Goal: Task Accomplishment & Management: Use online tool/utility

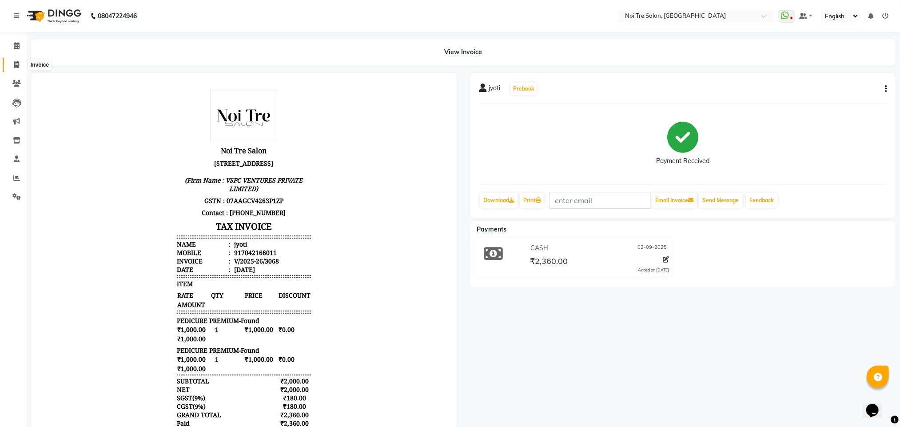
click at [12, 66] on span at bounding box center [17, 65] width 16 height 10
select select "service"
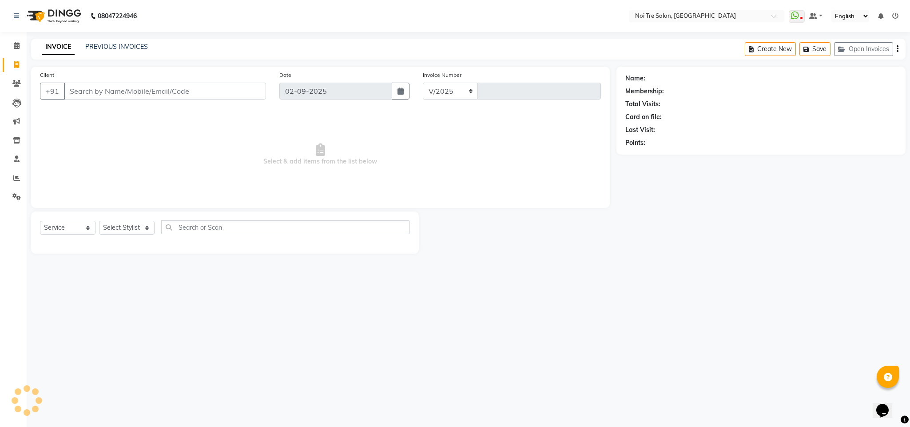
select select "4307"
type input "3069"
click at [136, 230] on select "Select Stylist Ajay Creative Stylist Anurag [PERSON_NAME] [PERSON_NAME] [PERSON…" at bounding box center [127, 228] width 56 height 14
select select "24672"
click at [99, 221] on select "Select Stylist Ajay Creative Stylist Anurag [PERSON_NAME] [PERSON_NAME] [PERSON…" at bounding box center [127, 228] width 56 height 14
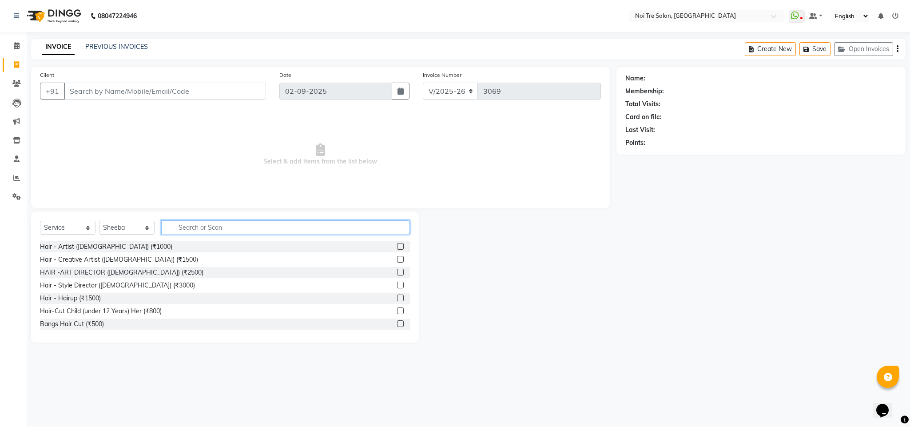
click at [195, 226] on input "text" at bounding box center [285, 227] width 249 height 14
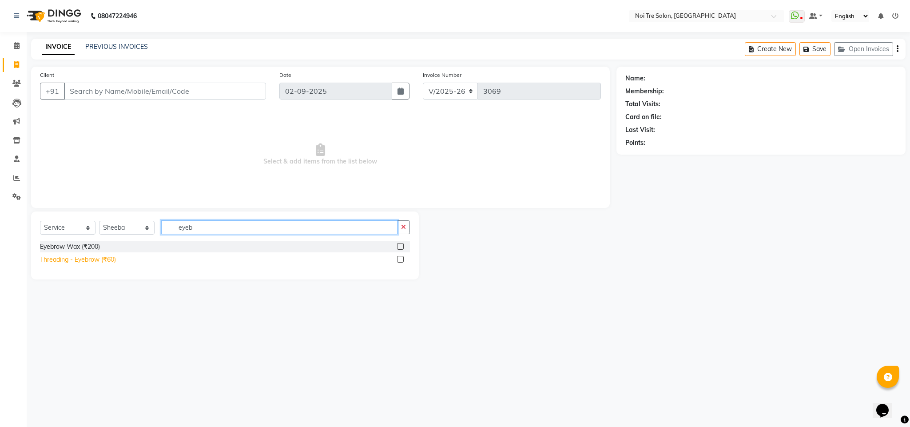
type input "eyeb"
click at [105, 260] on div "Threading - Eyebrow (₹60)" at bounding box center [78, 259] width 76 height 9
checkbox input "false"
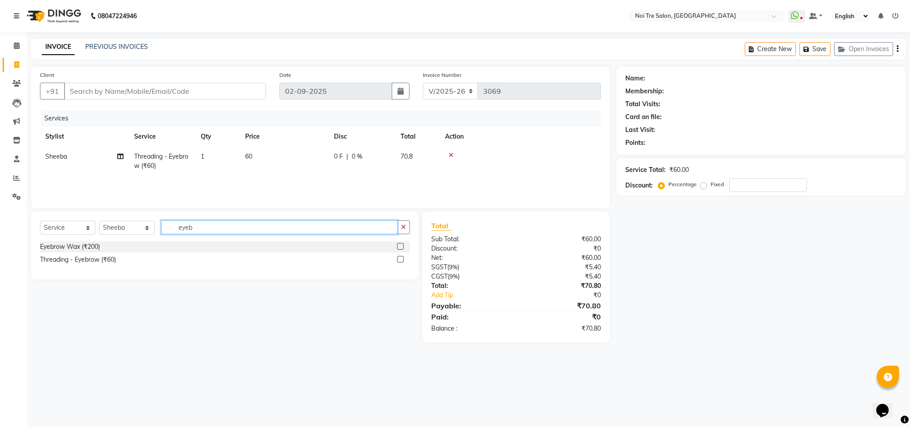
click at [184, 229] on input "eyeb" at bounding box center [279, 227] width 236 height 14
type input "uppe"
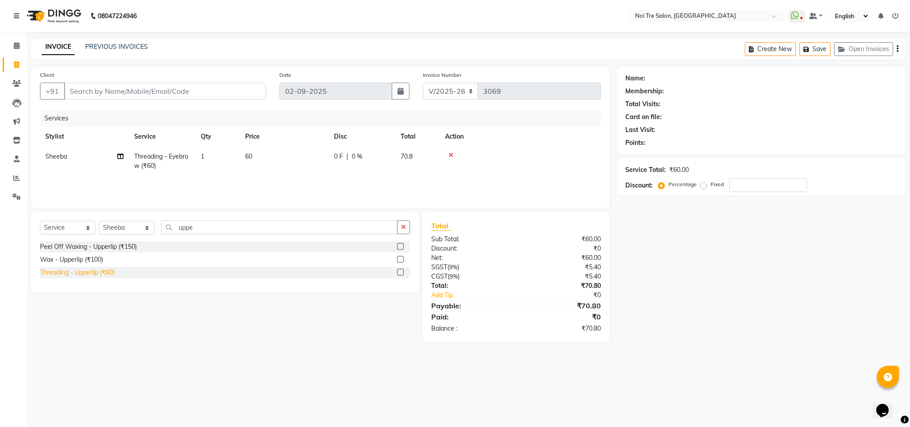
click at [84, 275] on div "Threading - Upperlip (₹60)" at bounding box center [77, 272] width 75 height 9
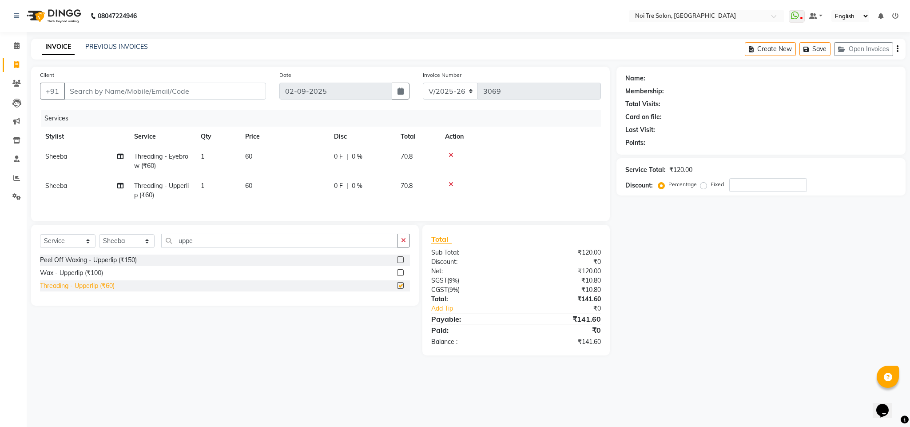
checkbox input "false"
click at [180, 248] on input "uppe" at bounding box center [279, 241] width 236 height 14
click at [180, 248] on input "c" at bounding box center [279, 241] width 236 height 14
type input "chin"
click at [93, 291] on div "Threading - Chin (₹50)" at bounding box center [72, 285] width 64 height 9
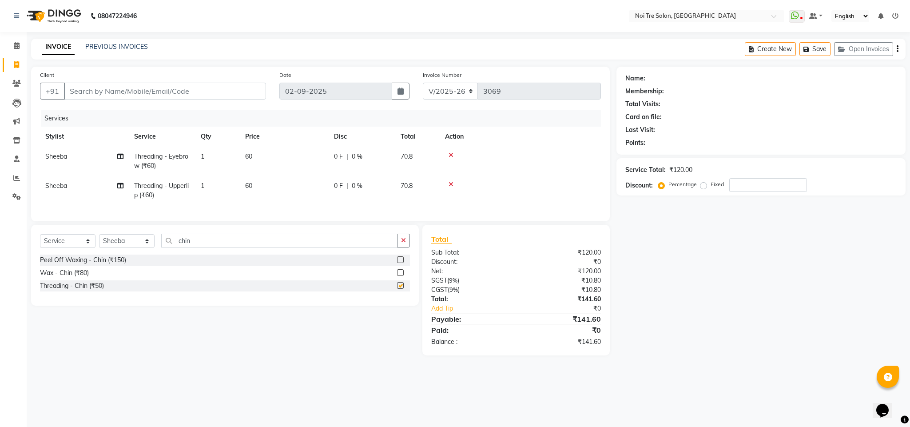
checkbox input "false"
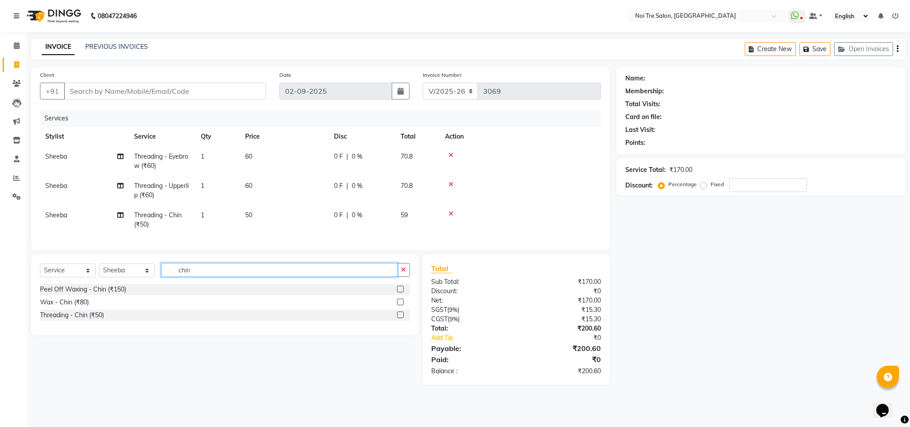
click at [179, 277] on input "chin" at bounding box center [279, 270] width 236 height 14
type input "[PERSON_NAME]"
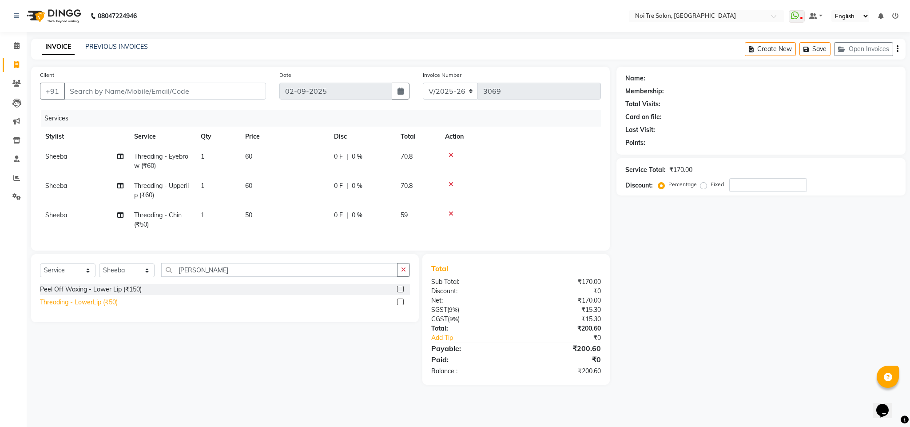
click at [111, 307] on div "Threading - LowerLip (₹50)" at bounding box center [79, 302] width 78 height 9
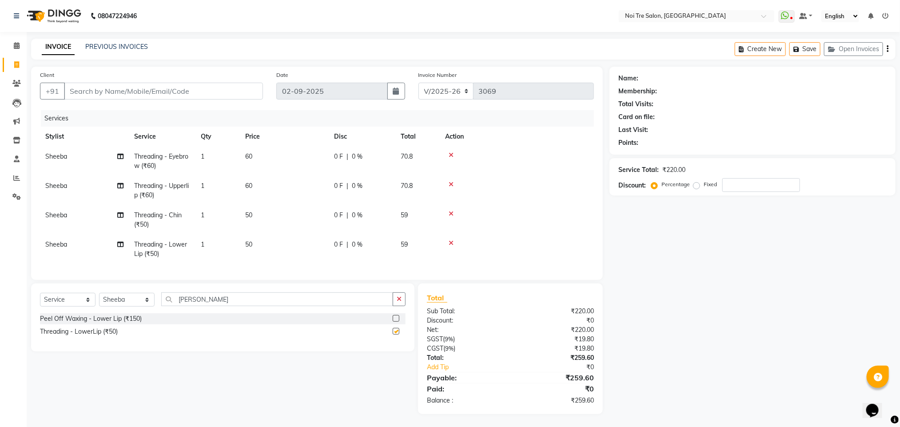
checkbox input "false"
click at [121, 88] on input "Client" at bounding box center [163, 91] width 199 height 17
type input "a"
type input "0"
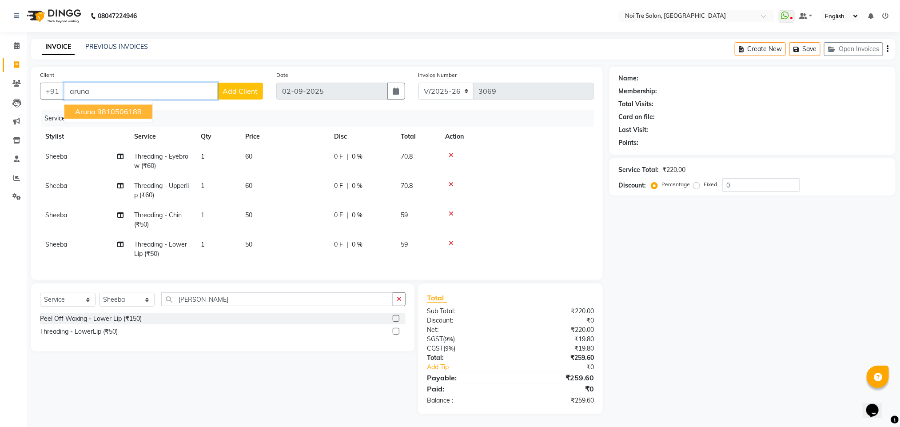
click at [115, 112] on ngb-highlight "9810506188" at bounding box center [119, 112] width 44 height 9
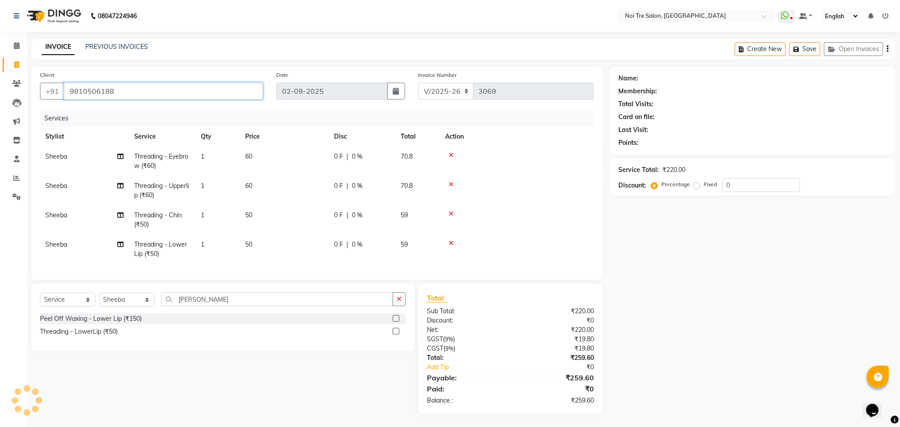
type input "9810506188"
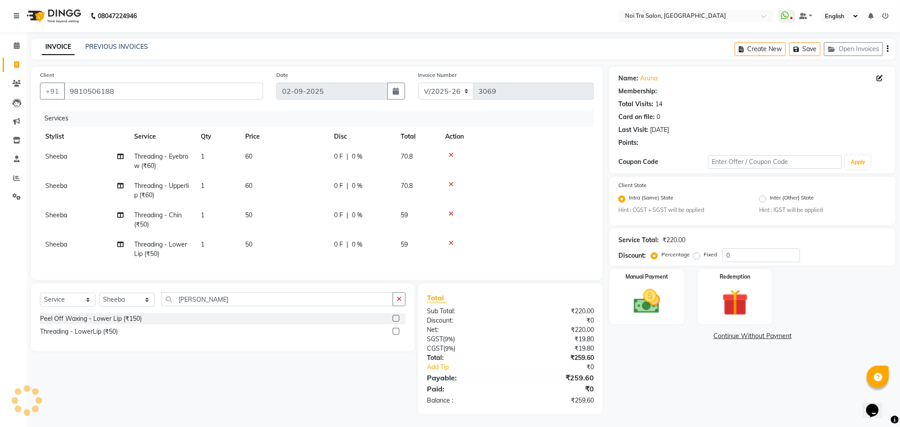
select select "1: Object"
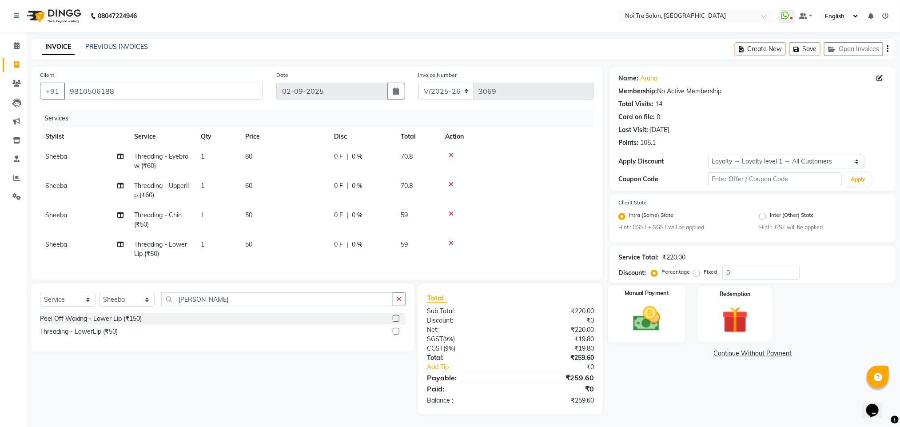
click at [651, 304] on img at bounding box center [647, 319] width 44 height 32
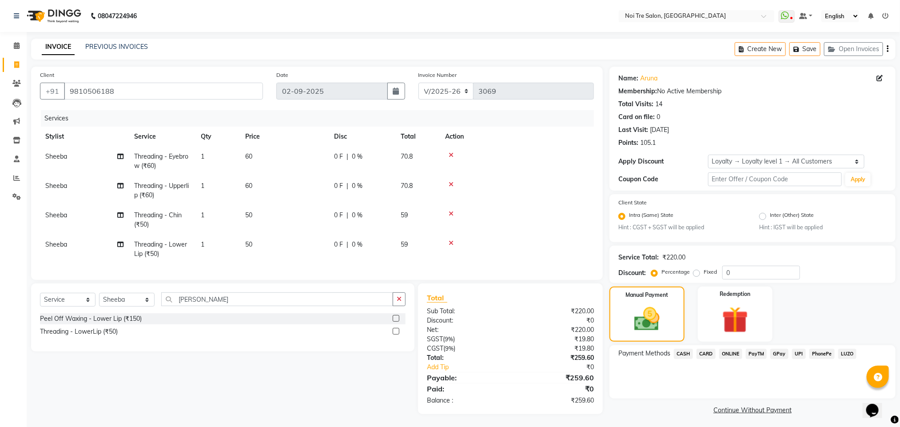
click at [731, 352] on span "ONLINE" at bounding box center [730, 354] width 23 height 10
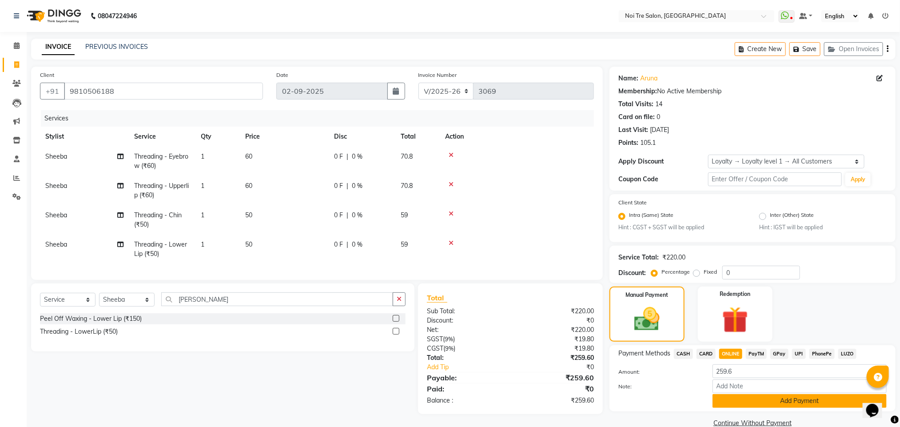
click at [755, 398] on button "Add Payment" at bounding box center [800, 401] width 174 height 14
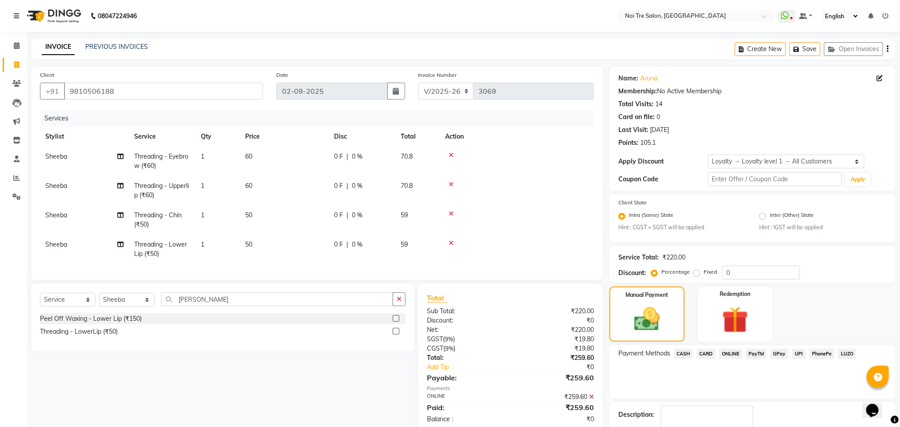
scroll to position [72, 0]
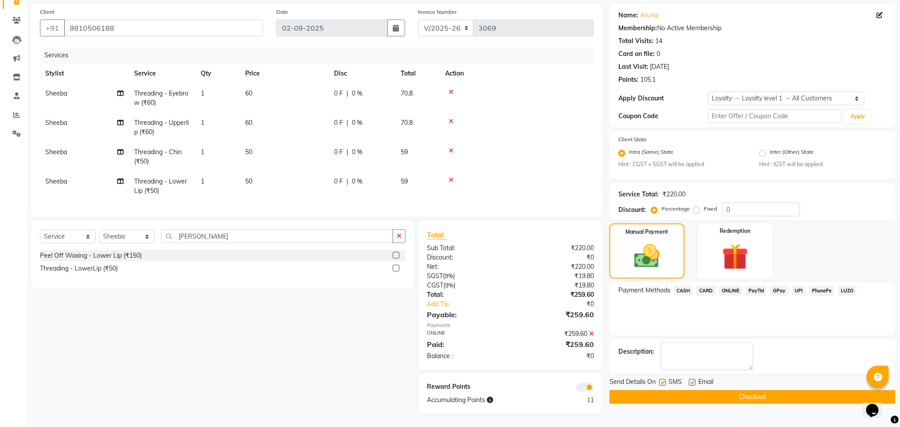
click at [738, 390] on button "Checkout" at bounding box center [753, 397] width 286 height 14
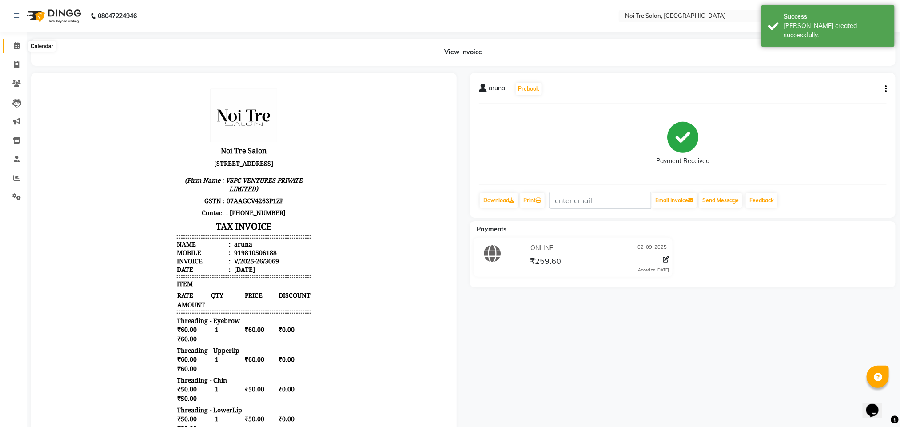
click at [19, 46] on icon at bounding box center [17, 45] width 6 height 7
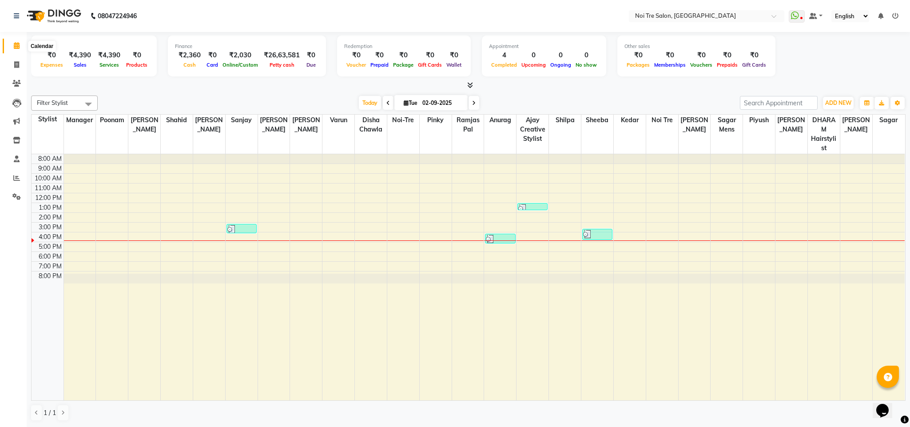
click at [14, 48] on icon at bounding box center [17, 45] width 6 height 7
